Goal: Transaction & Acquisition: Purchase product/service

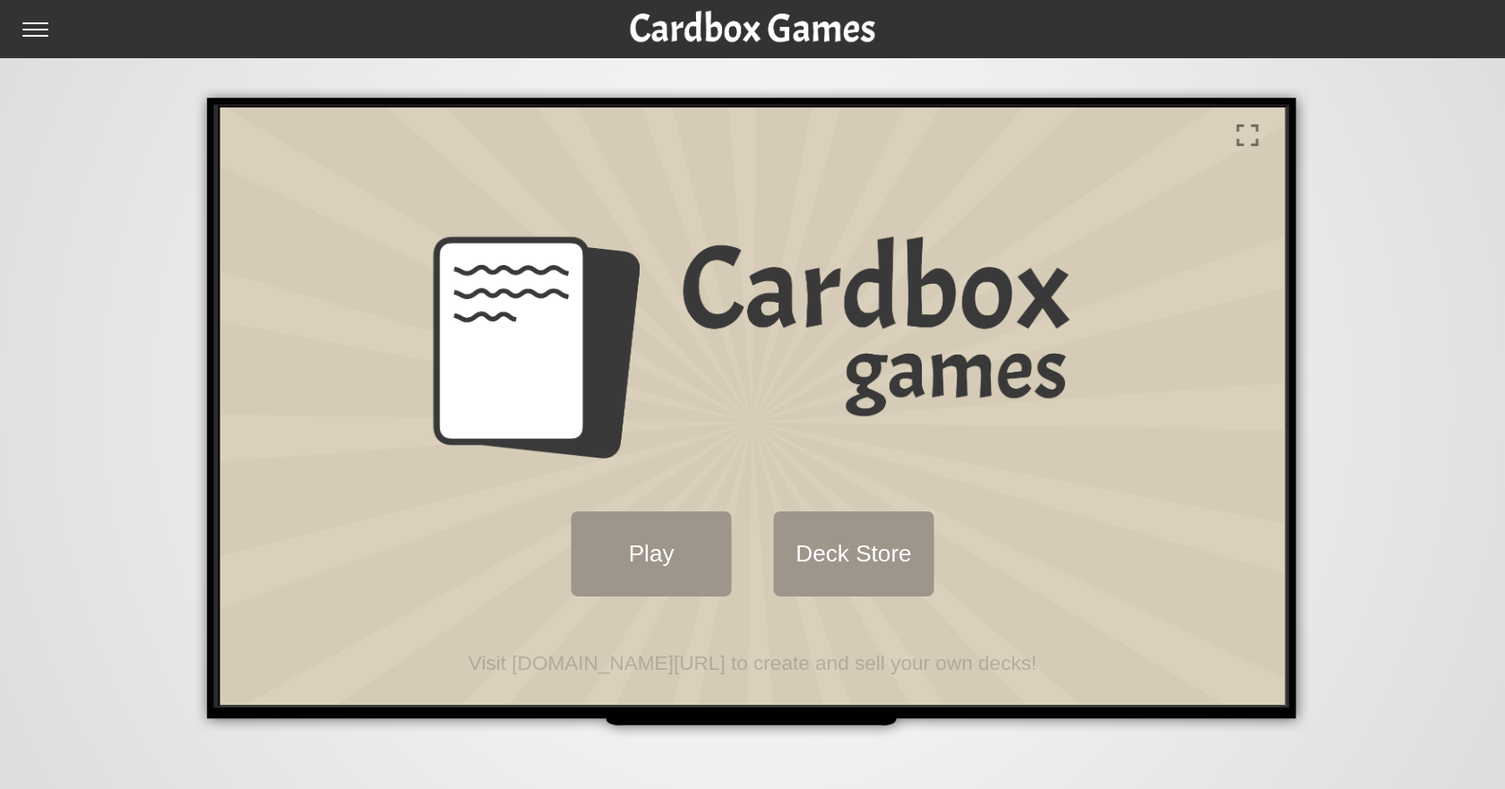
drag, startPoint x: 667, startPoint y: 552, endPoint x: 812, endPoint y: 500, distance: 153.3
click at [810, 488] on div "Play Deck Store" at bounding box center [750, 552] width 1001 height 128
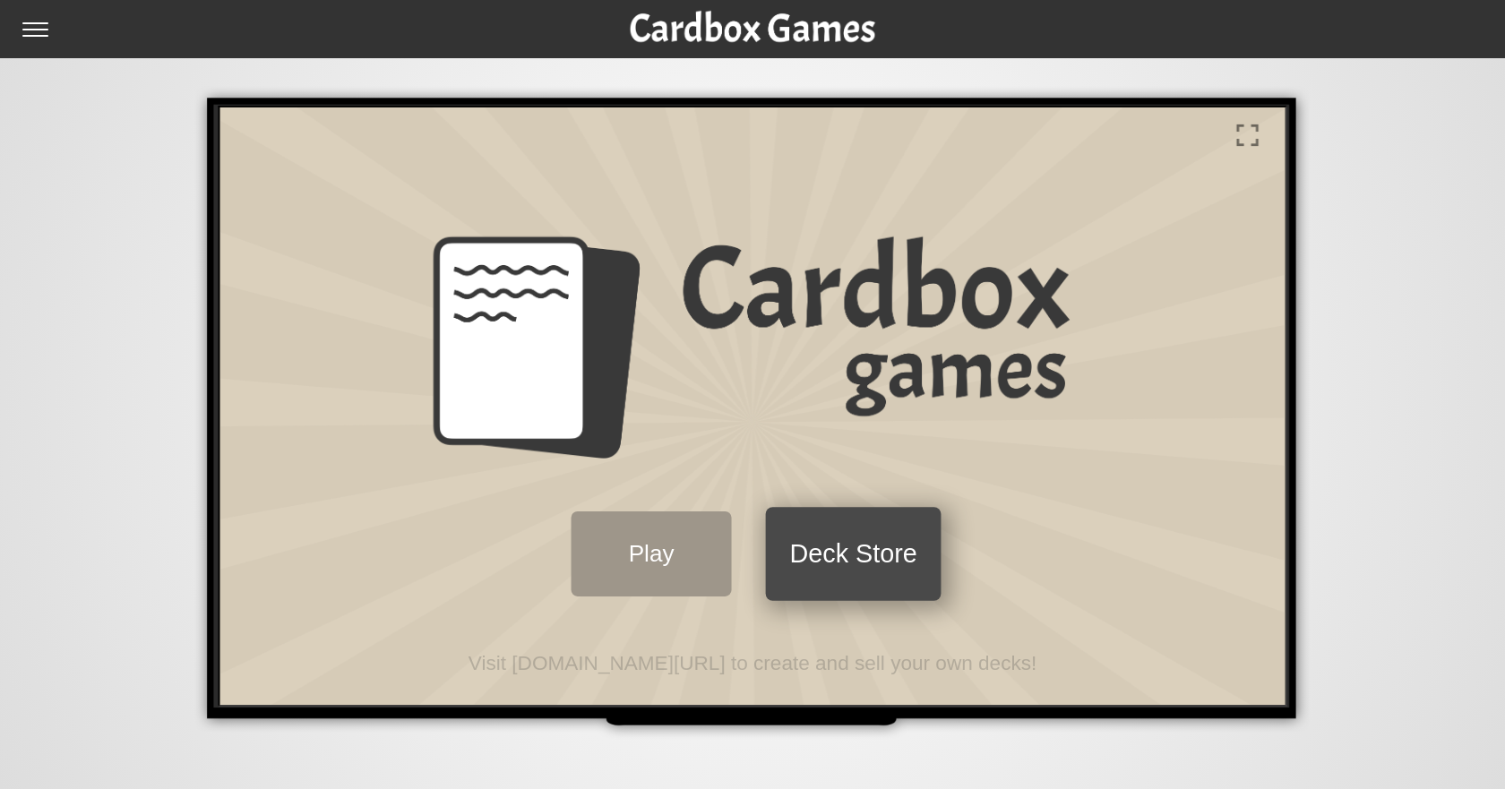
click at [829, 545] on button "Deck Store" at bounding box center [851, 552] width 176 height 94
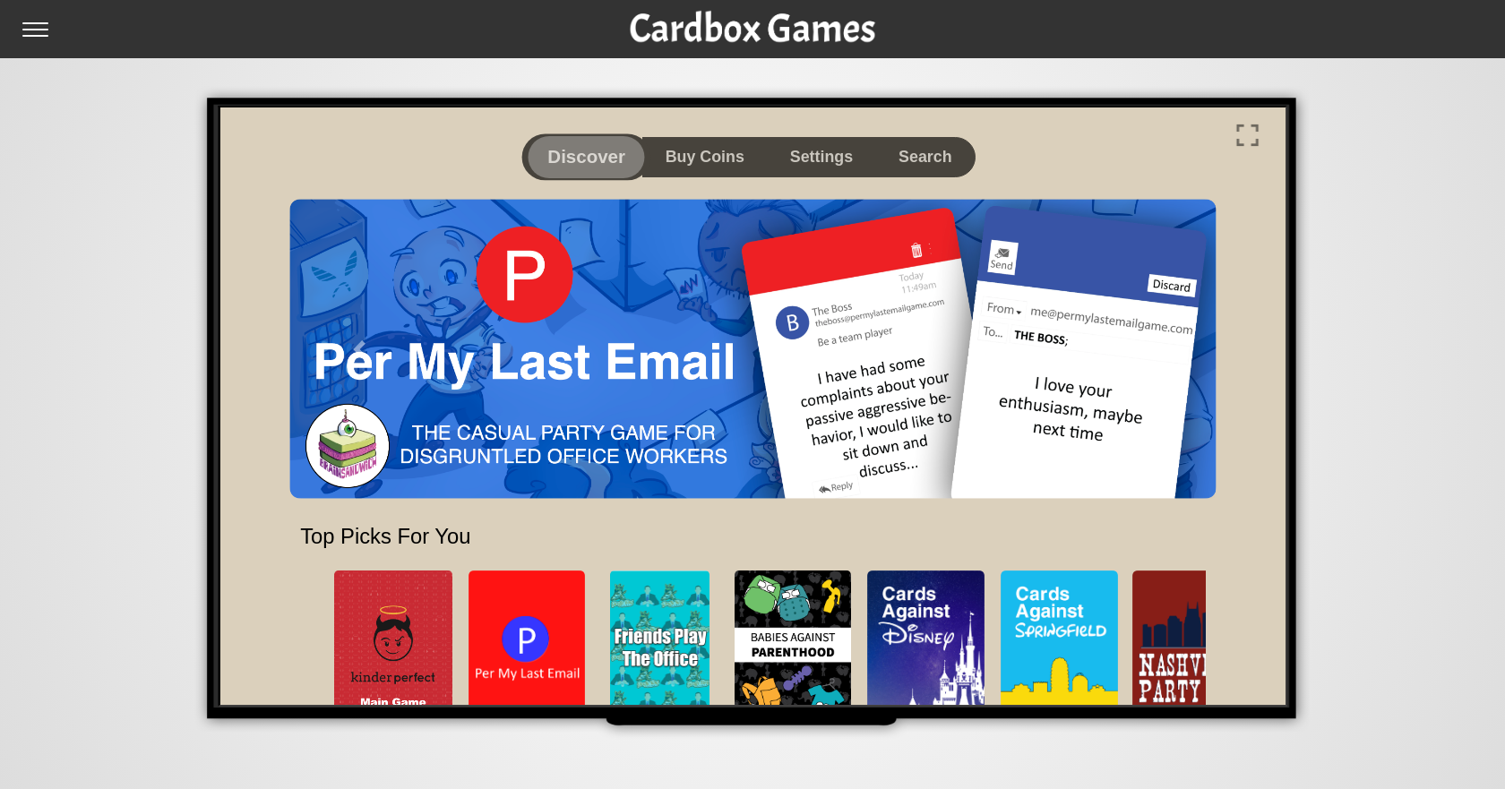
click at [582, 151] on button "Discover" at bounding box center [584, 155] width 129 height 47
click at [906, 158] on button "Search" at bounding box center [923, 155] width 113 height 47
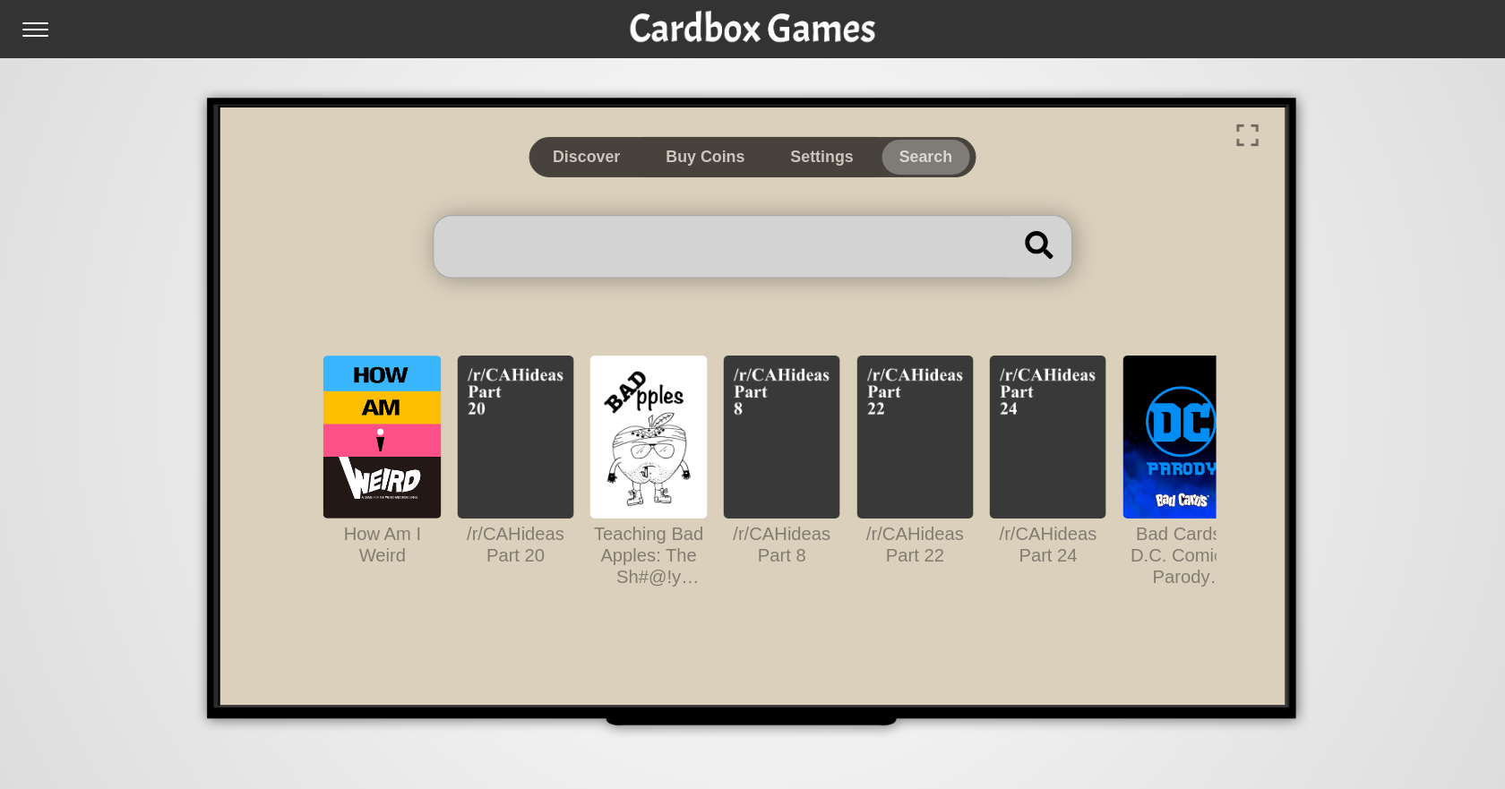
click at [685, 232] on span at bounding box center [718, 244] width 573 height 62
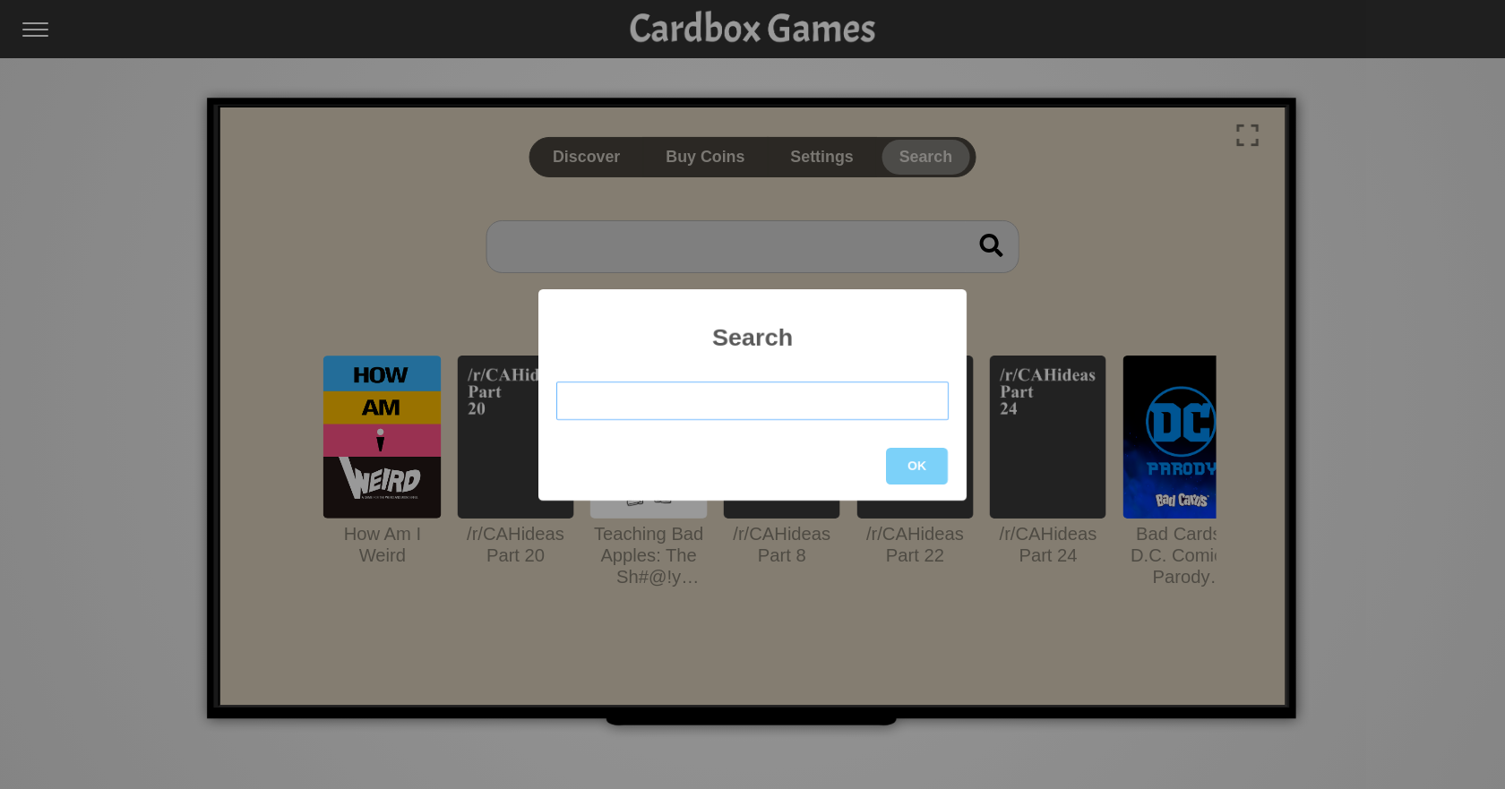
click at [691, 391] on input "text" at bounding box center [752, 401] width 392 height 39
type input "lord of the rings"
click at [962, 472] on div "OK" at bounding box center [752, 466] width 428 height 69
click at [938, 475] on button "OK" at bounding box center [917, 466] width 62 height 37
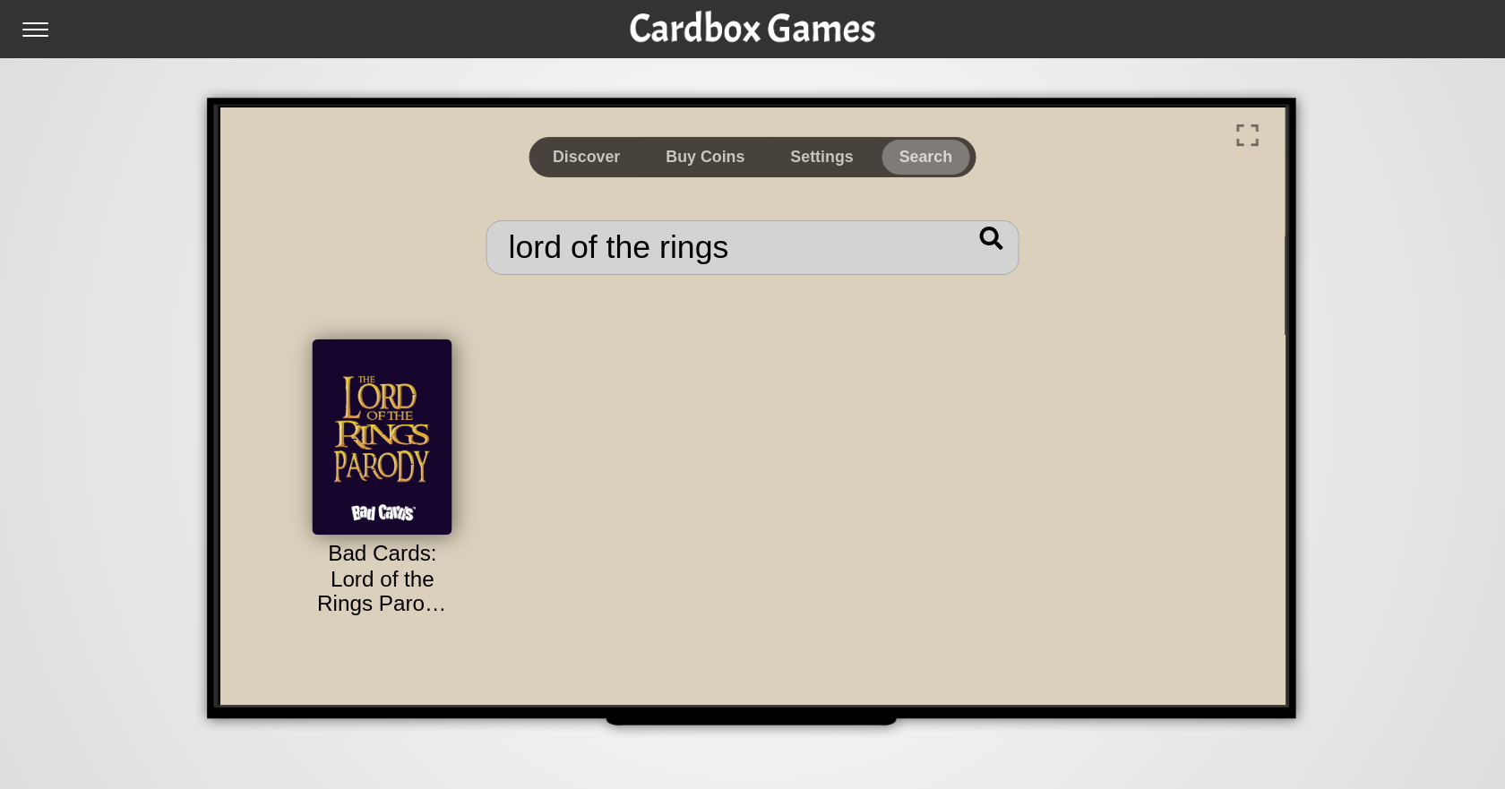
click at [383, 455] on img at bounding box center [380, 434] width 140 height 195
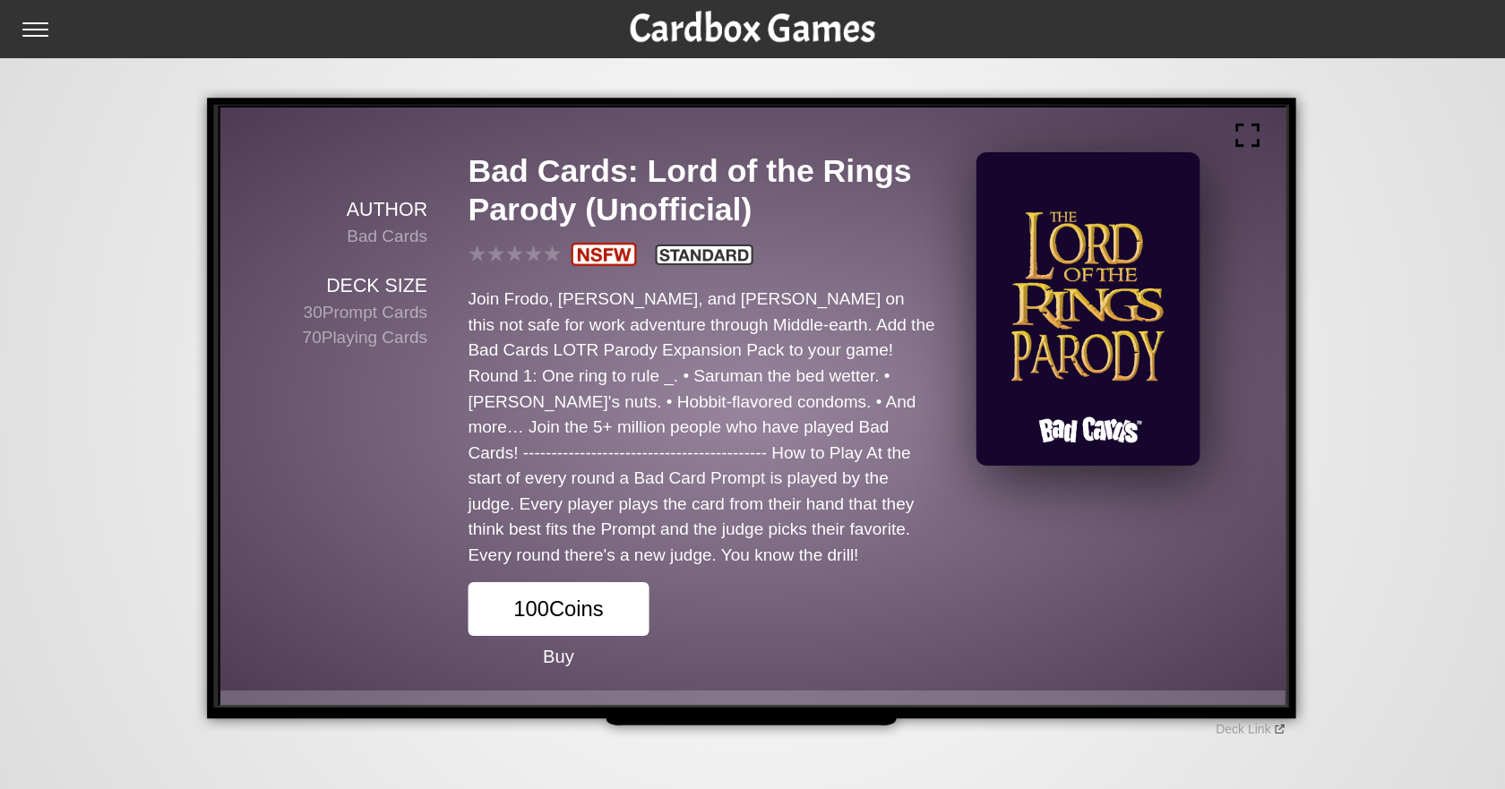
drag, startPoint x: 1251, startPoint y: 135, endPoint x: 1251, endPoint y: 244, distance: 108.4
click at [1251, 135] on img at bounding box center [1247, 134] width 31 height 31
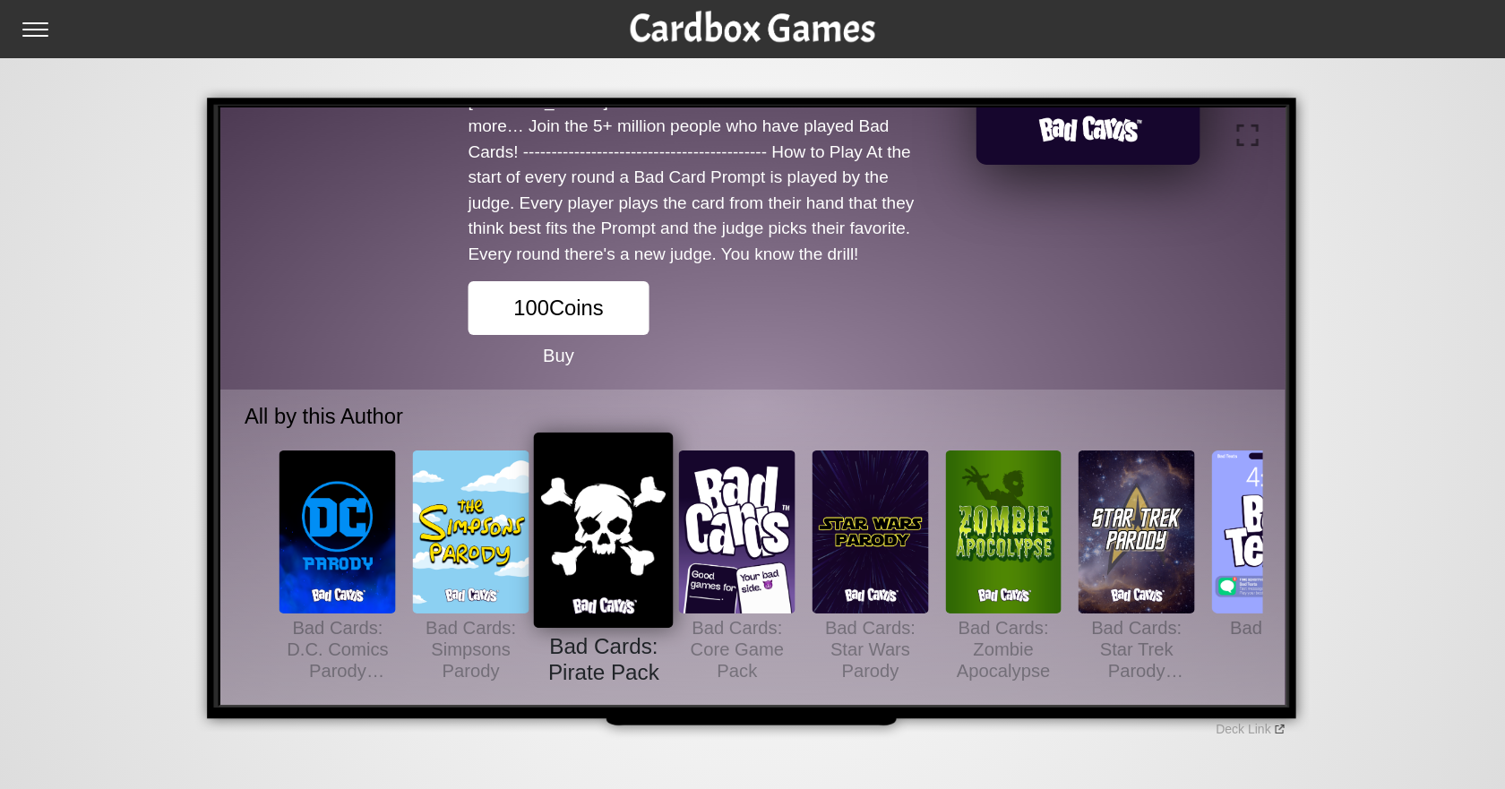
scroll to position [304, 0]
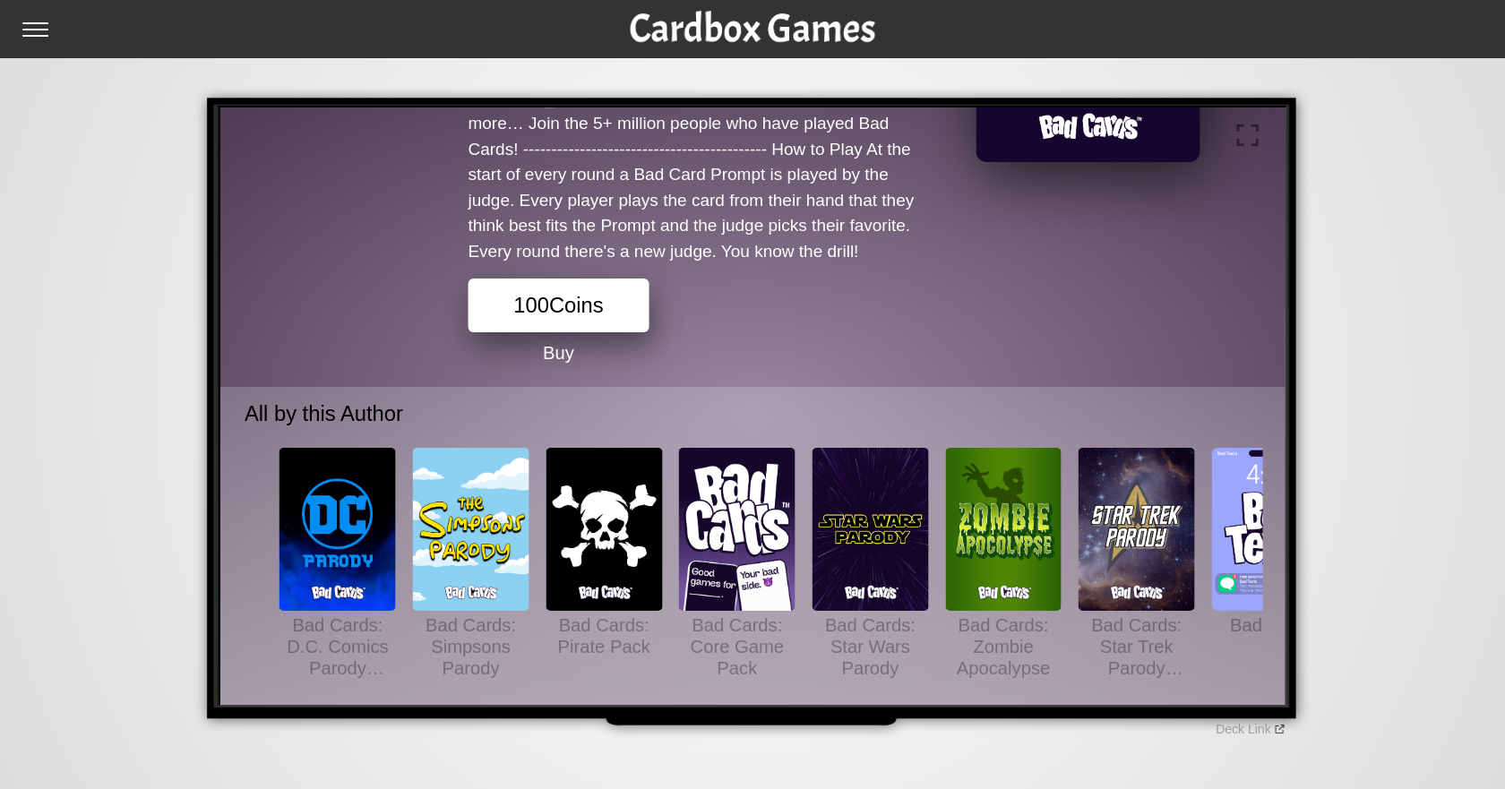
drag, startPoint x: 600, startPoint y: 301, endPoint x: 889, endPoint y: 596, distance: 413.0
click at [600, 301] on button "100 Coins" at bounding box center [556, 302] width 181 height 53
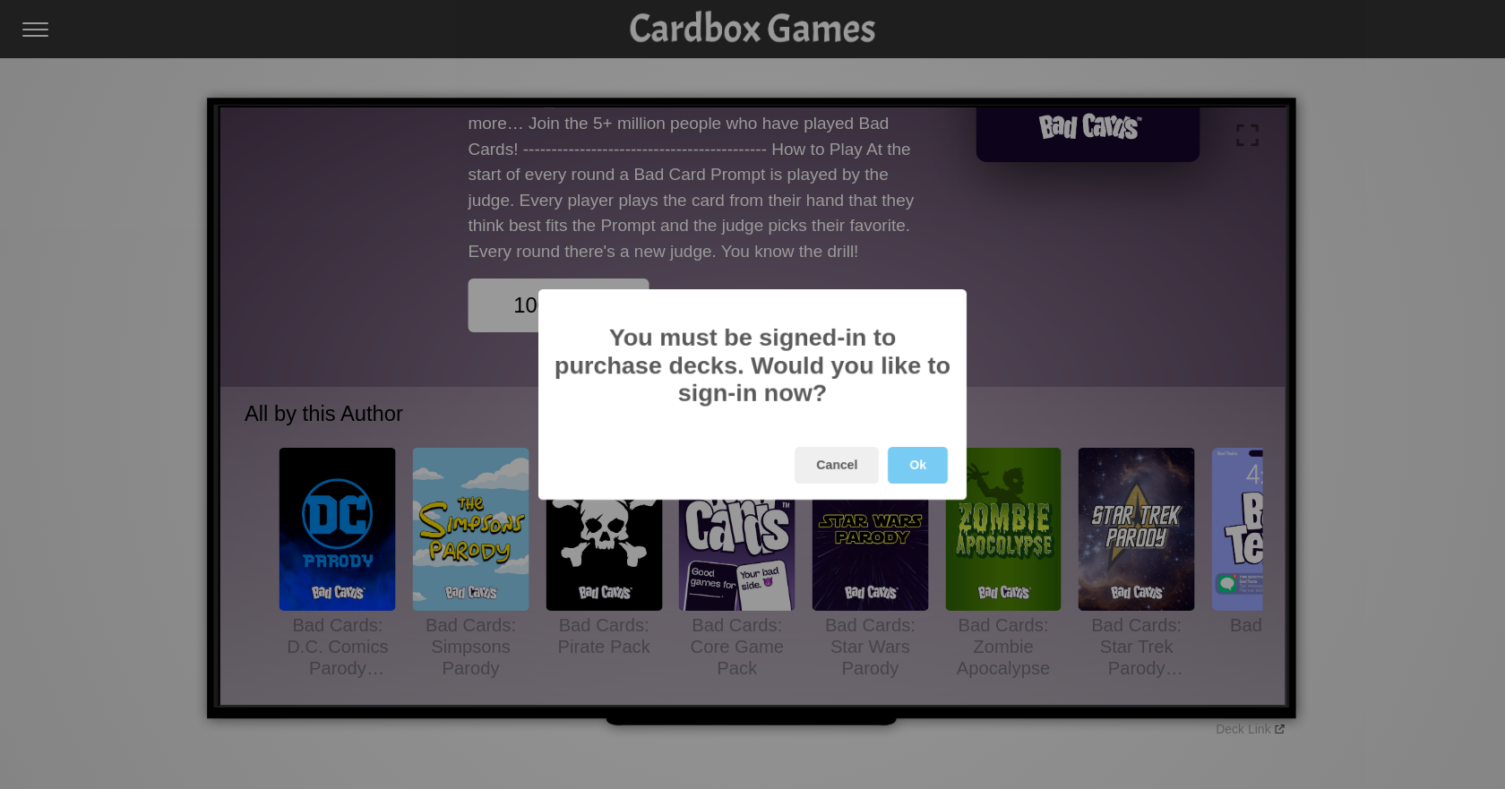
click at [910, 475] on button "Ok" at bounding box center [918, 465] width 60 height 37
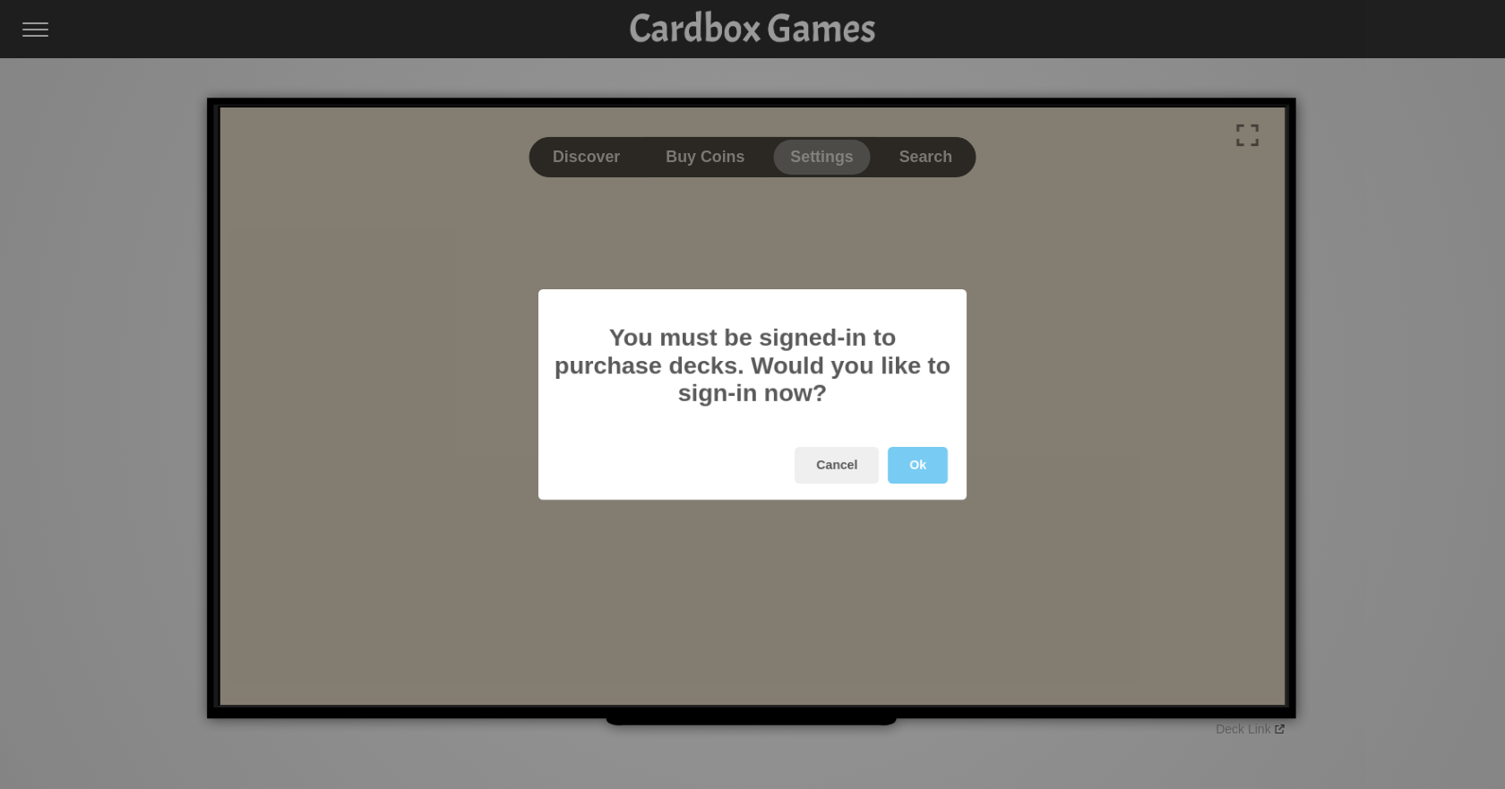
scroll to position [0, 0]
